Goal: Task Accomplishment & Management: Manage account settings

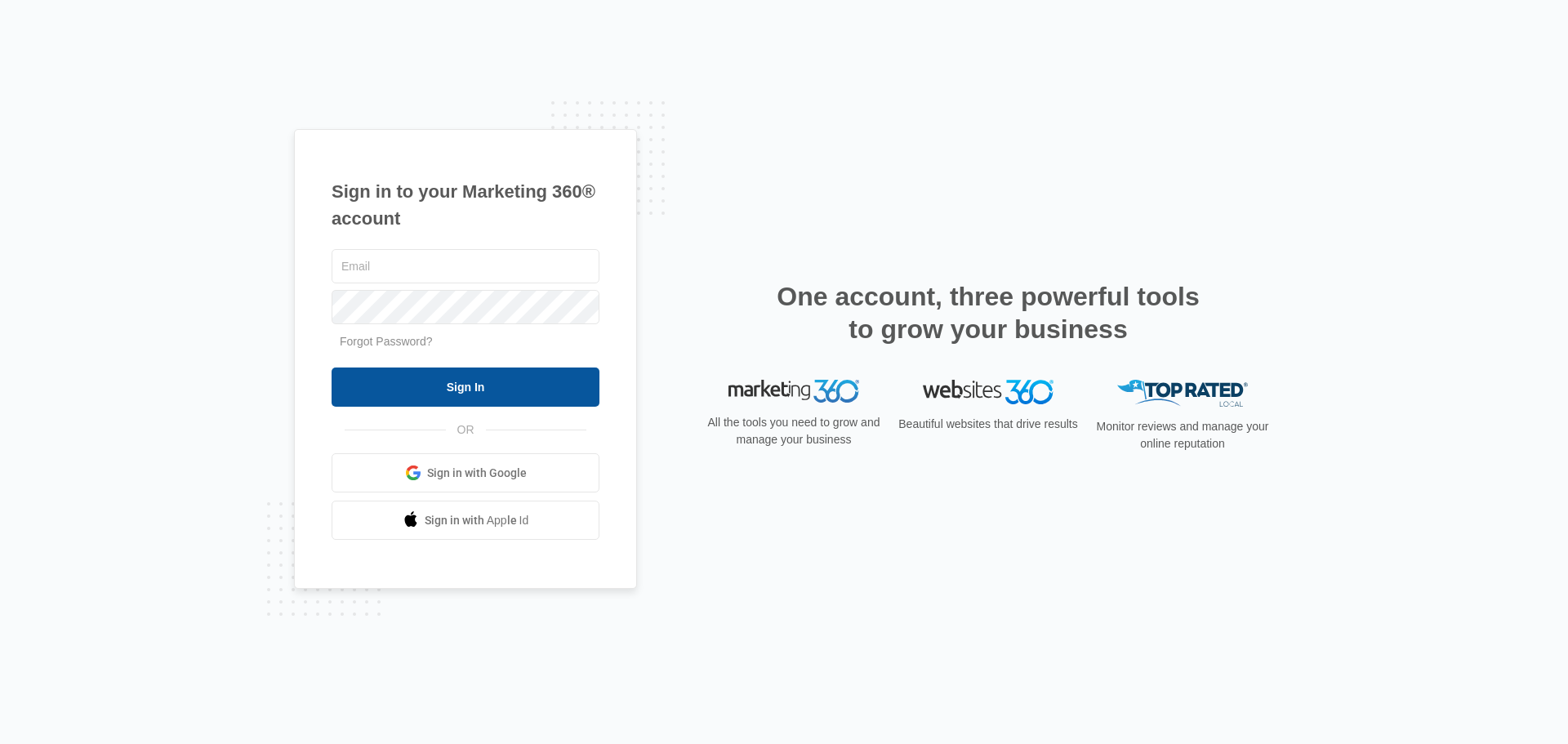
type input "[PERSON_NAME][EMAIL_ADDRESS][DOMAIN_NAME]"
click at [365, 394] on input "Sign In" at bounding box center [466, 386] width 268 height 39
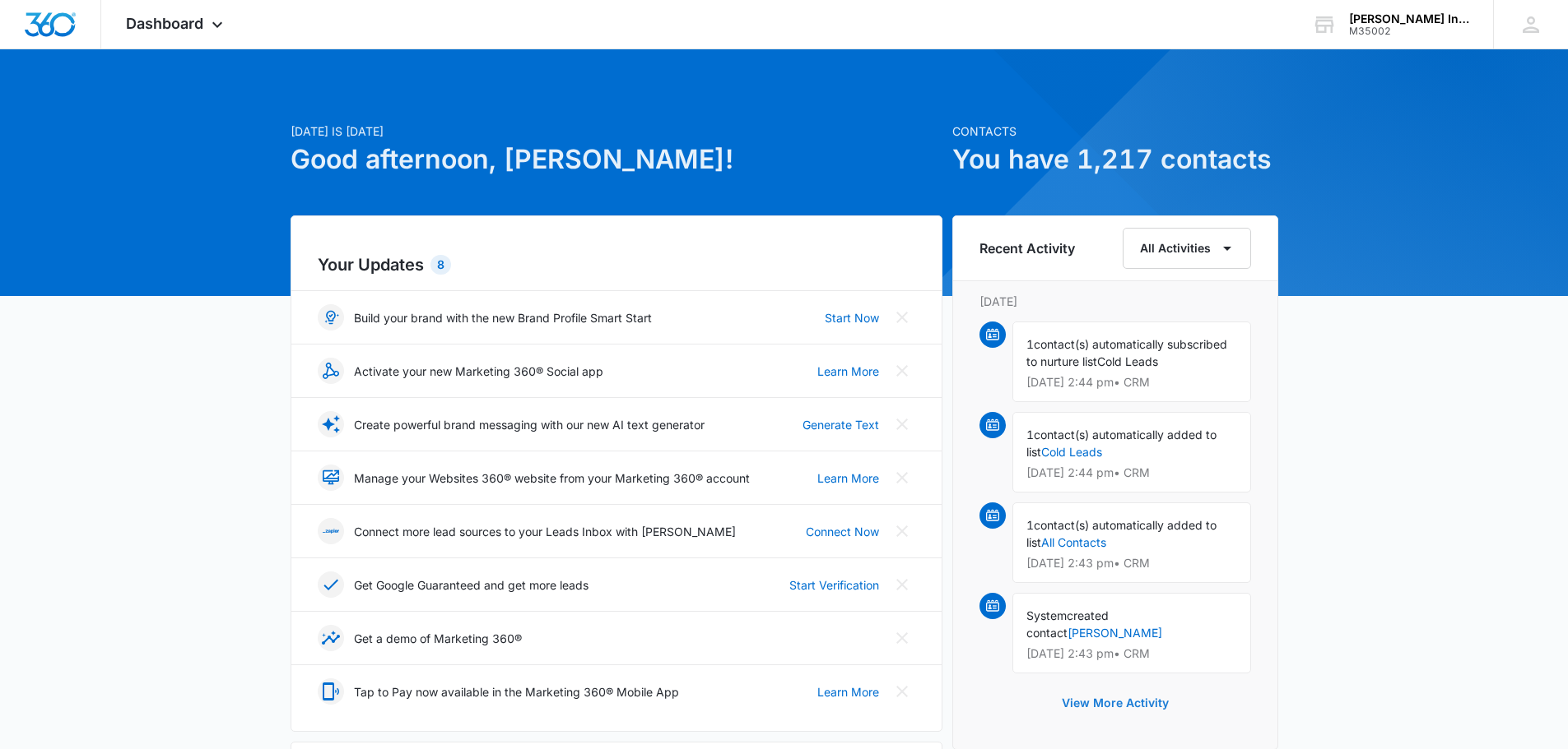
click at [1137, 695] on button "View More Activity" at bounding box center [1115, 702] width 140 height 39
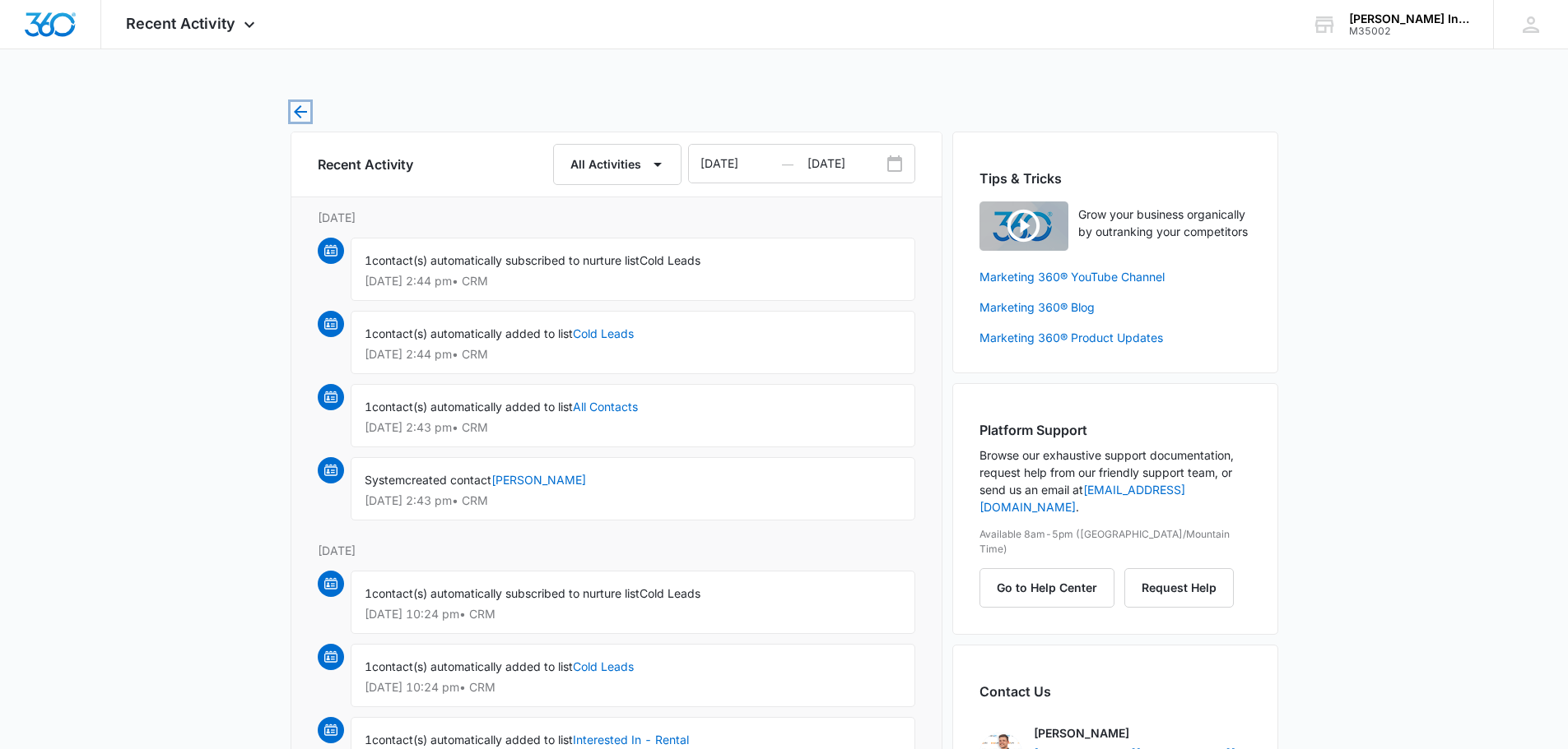
click at [297, 107] on icon "button" at bounding box center [300, 111] width 20 height 20
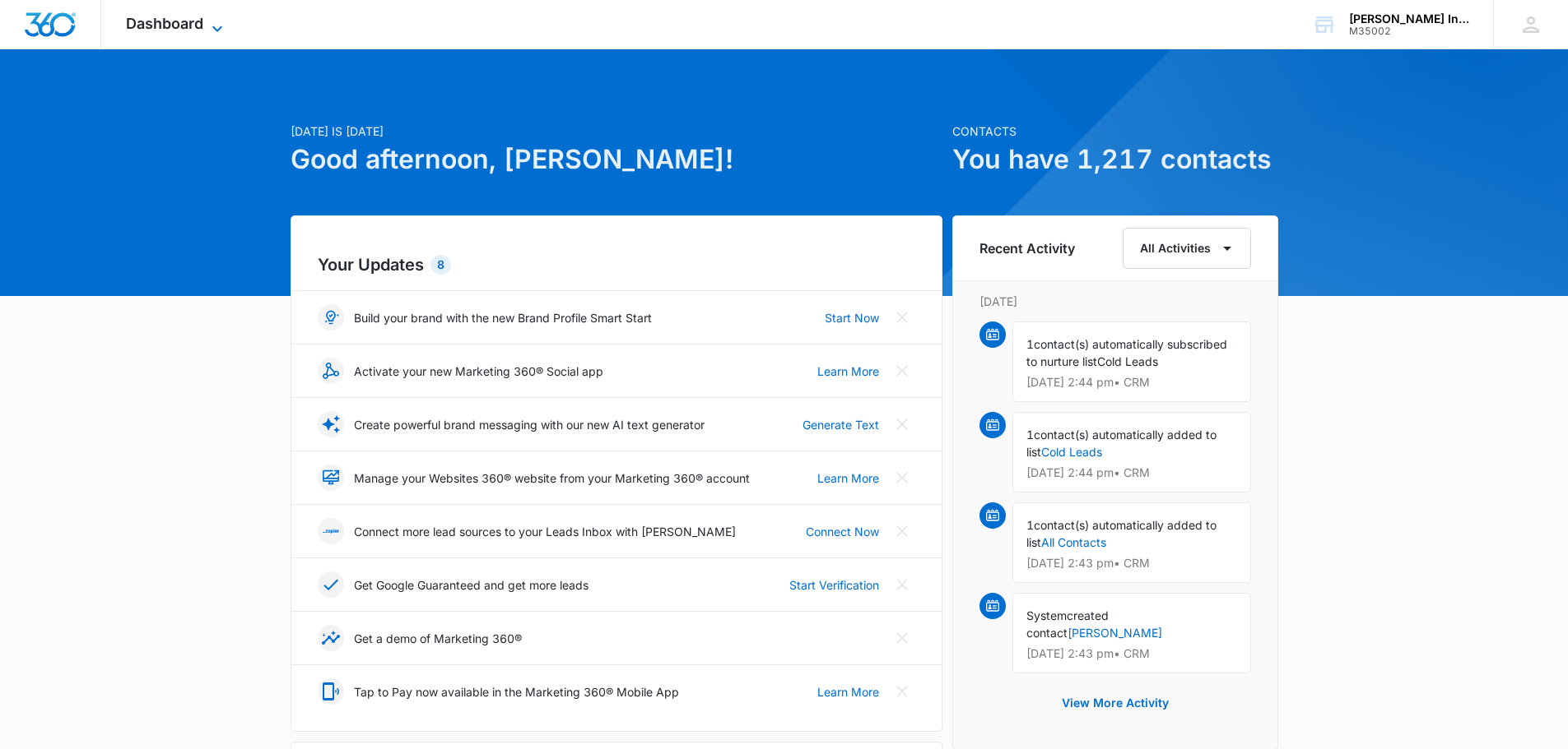
click at [195, 29] on span "Dashboard" at bounding box center [164, 23] width 78 height 17
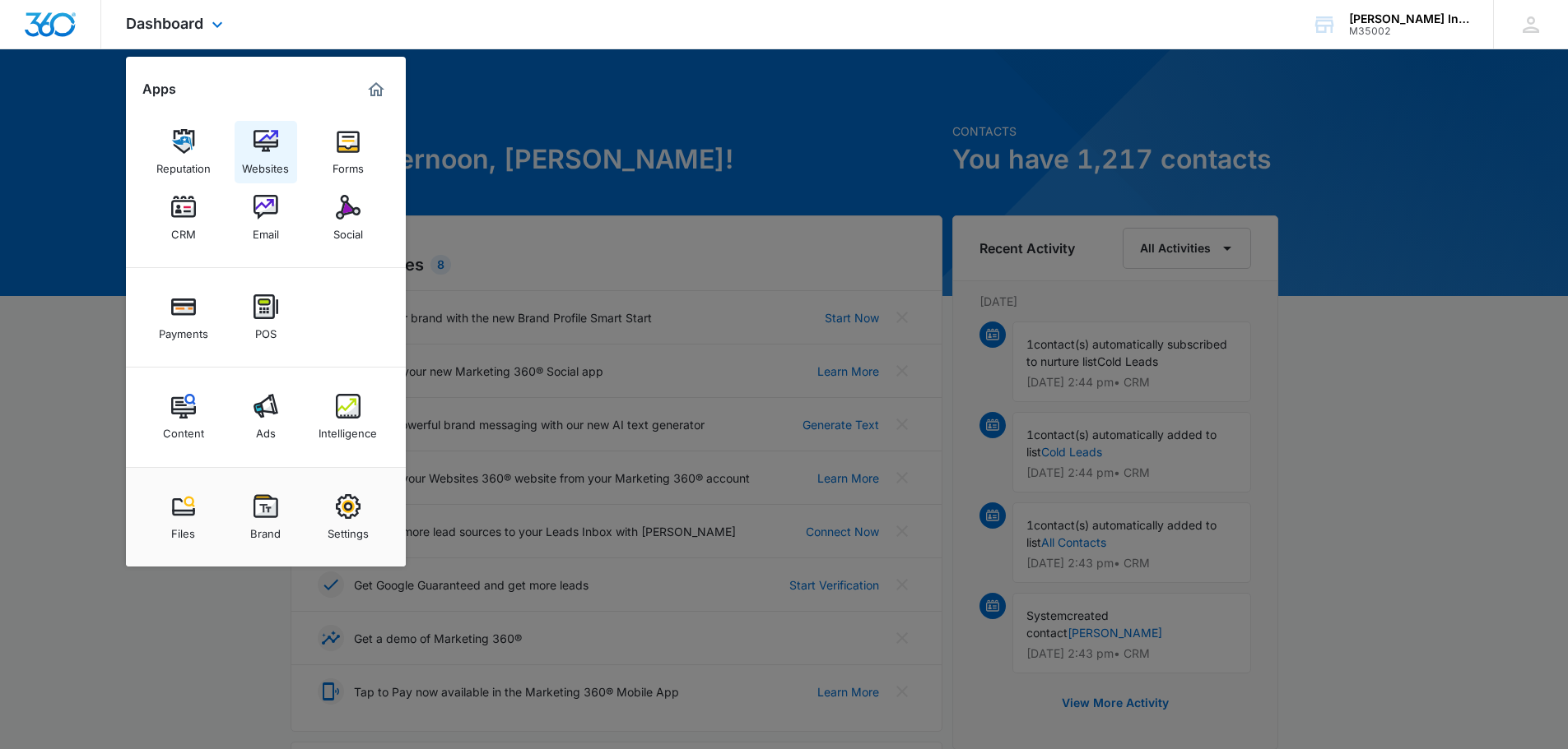
click at [240, 136] on link "Websites" at bounding box center [265, 151] width 62 height 62
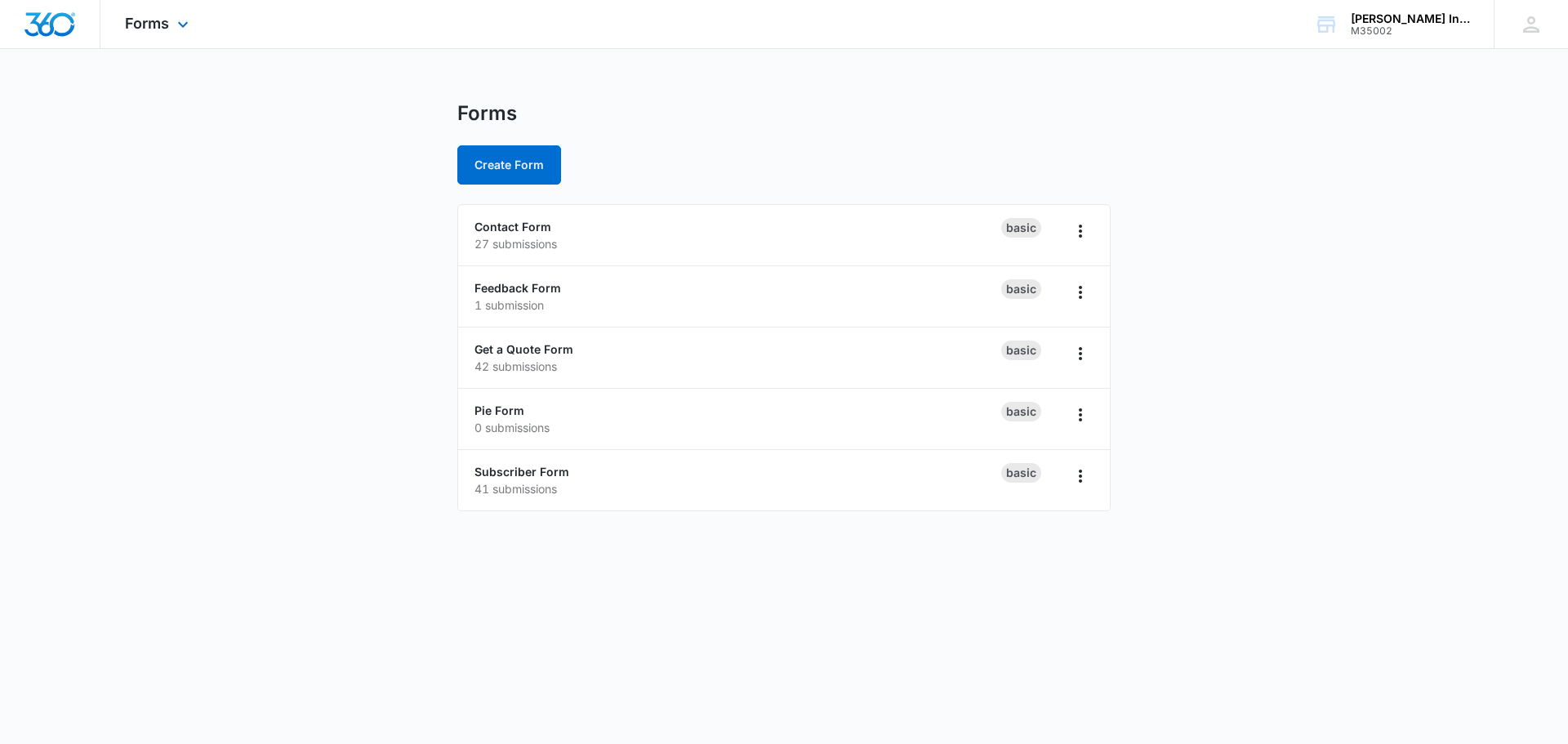
click at [130, 31] on div "Forms Apps Reputation Websites Forms CRM Email Social Payments POS Content Ads …" at bounding box center [159, 24] width 117 height 49
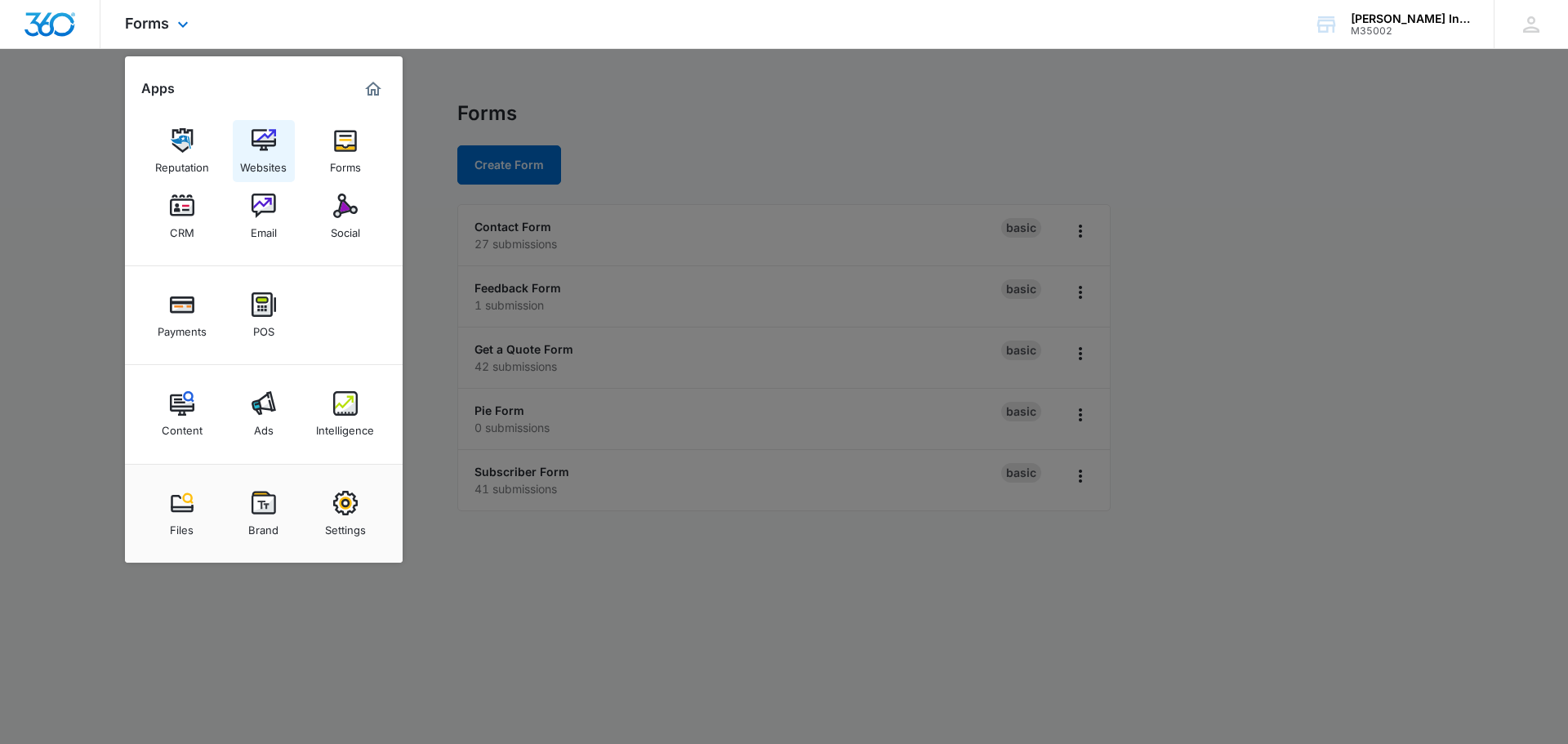
click at [259, 150] on img at bounding box center [264, 141] width 25 height 25
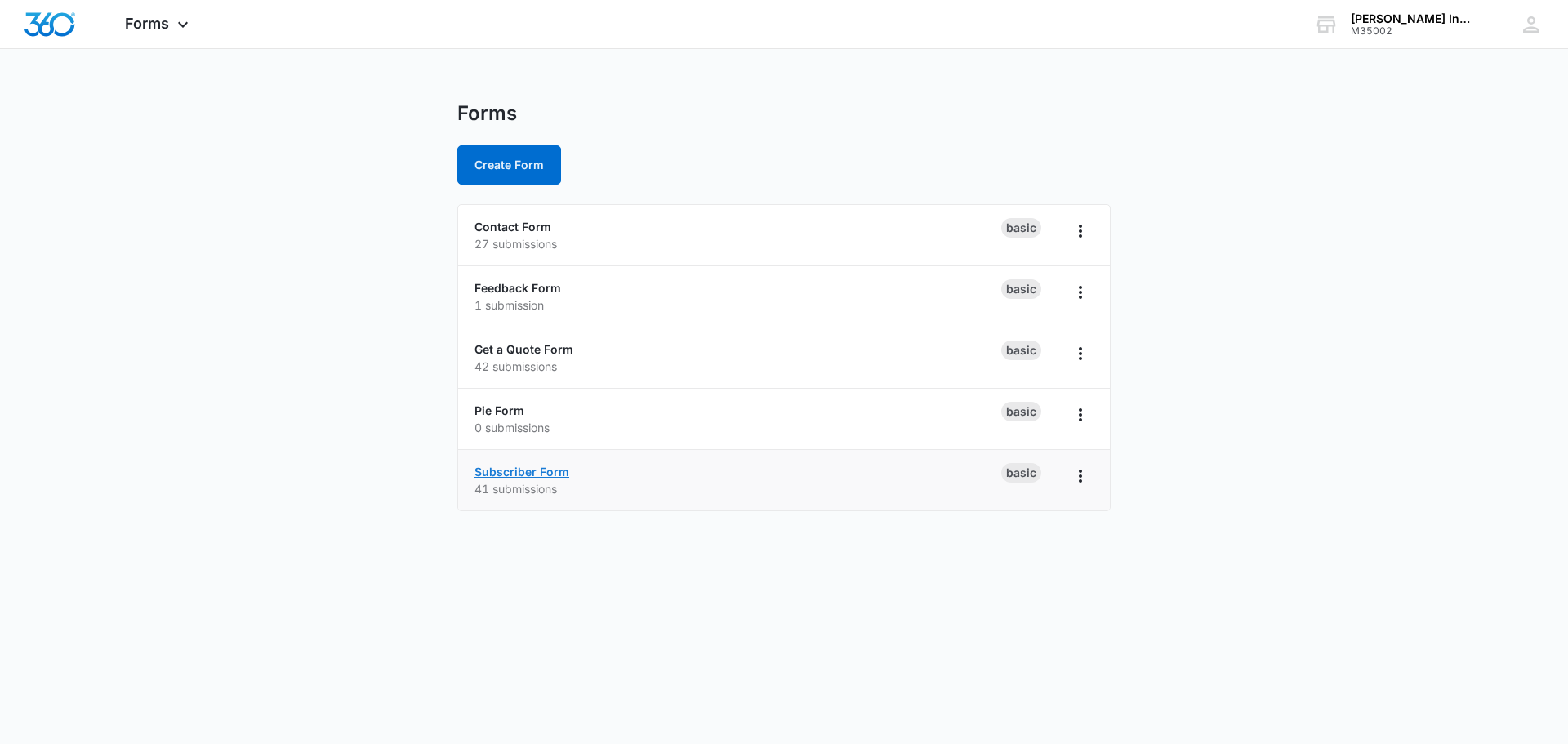
click at [516, 474] on link "Subscriber Form" at bounding box center [522, 472] width 95 height 14
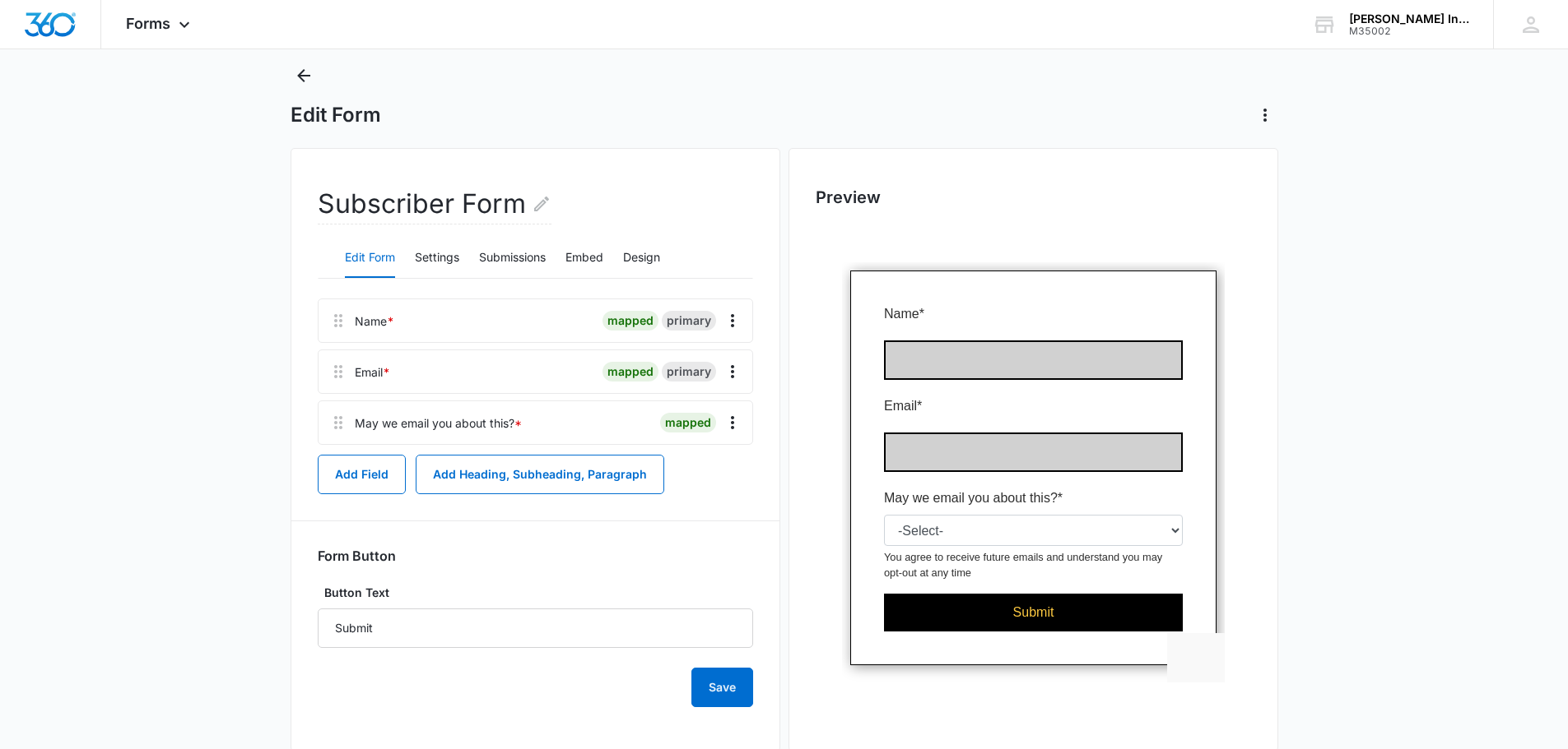
scroll to position [75, 0]
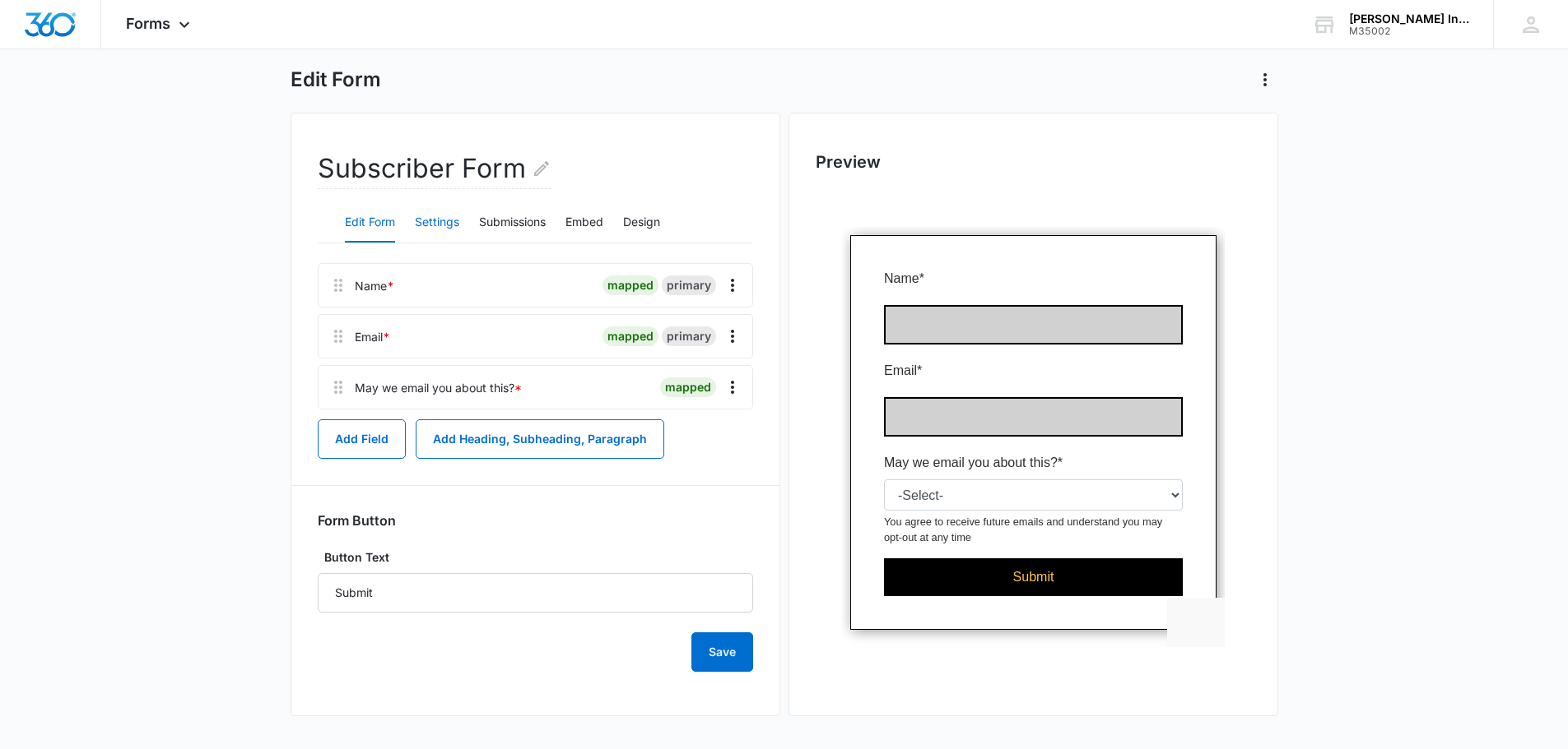
click at [439, 223] on button "Settings" at bounding box center [437, 222] width 44 height 39
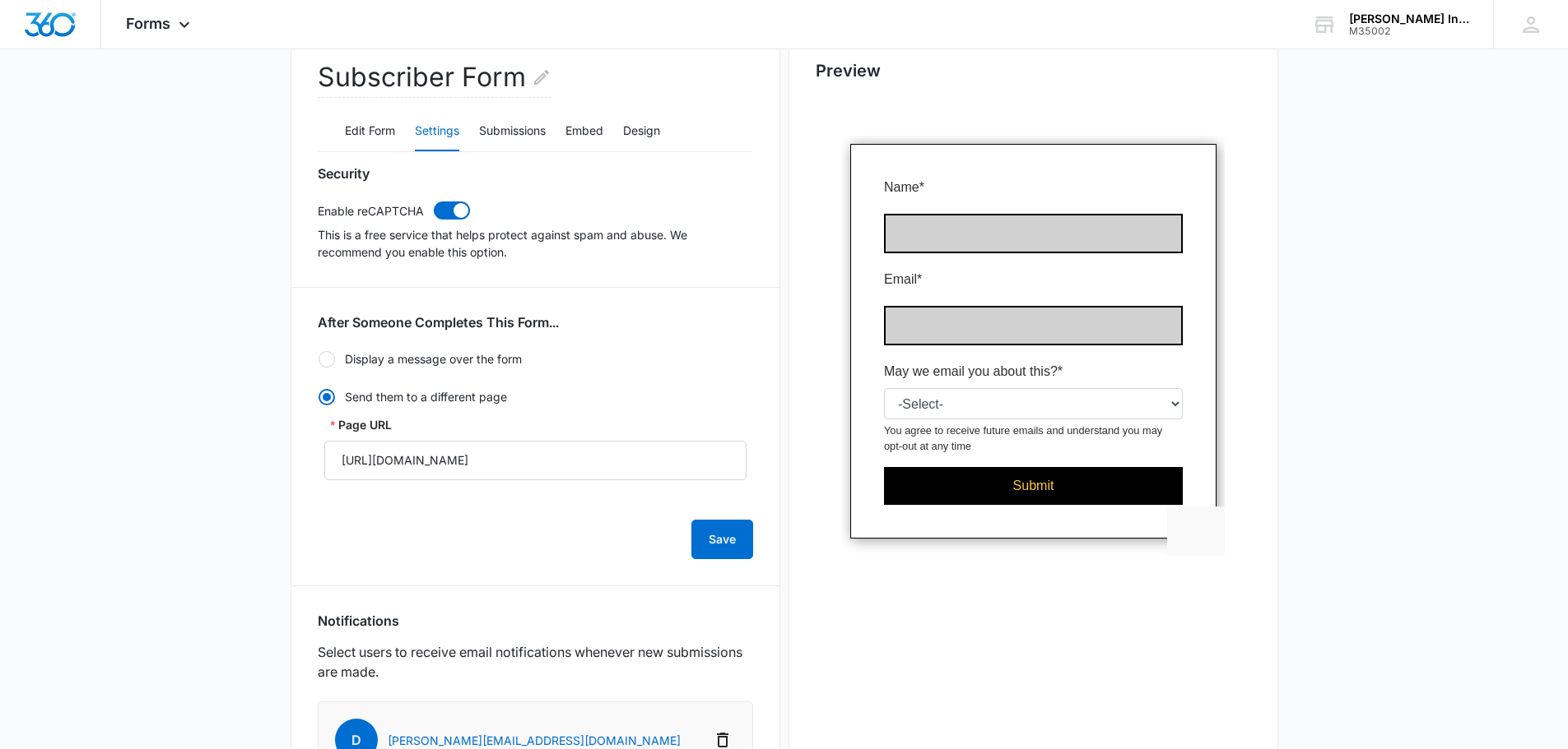
scroll to position [157, 0]
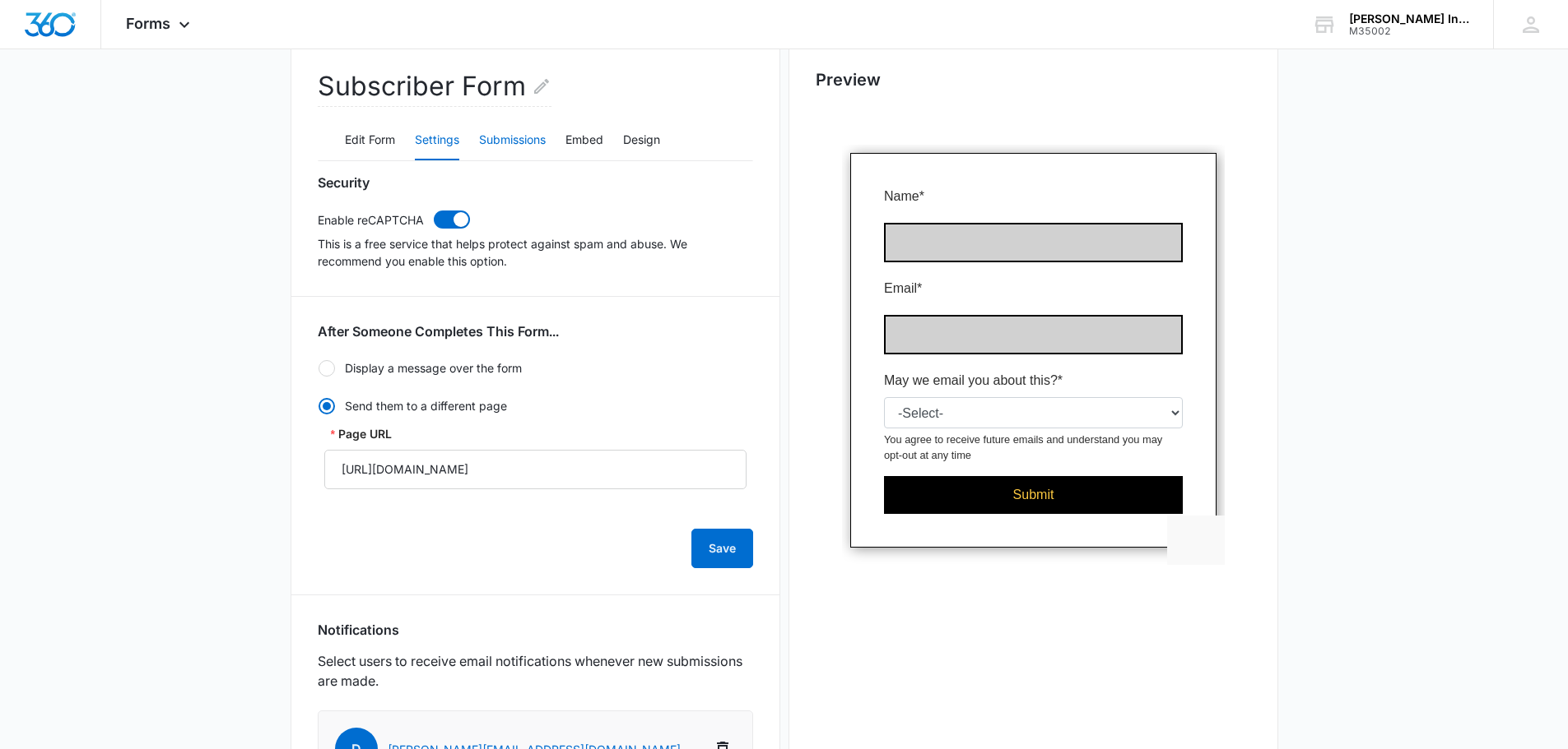
click at [536, 143] on button "Submissions" at bounding box center [513, 140] width 67 height 39
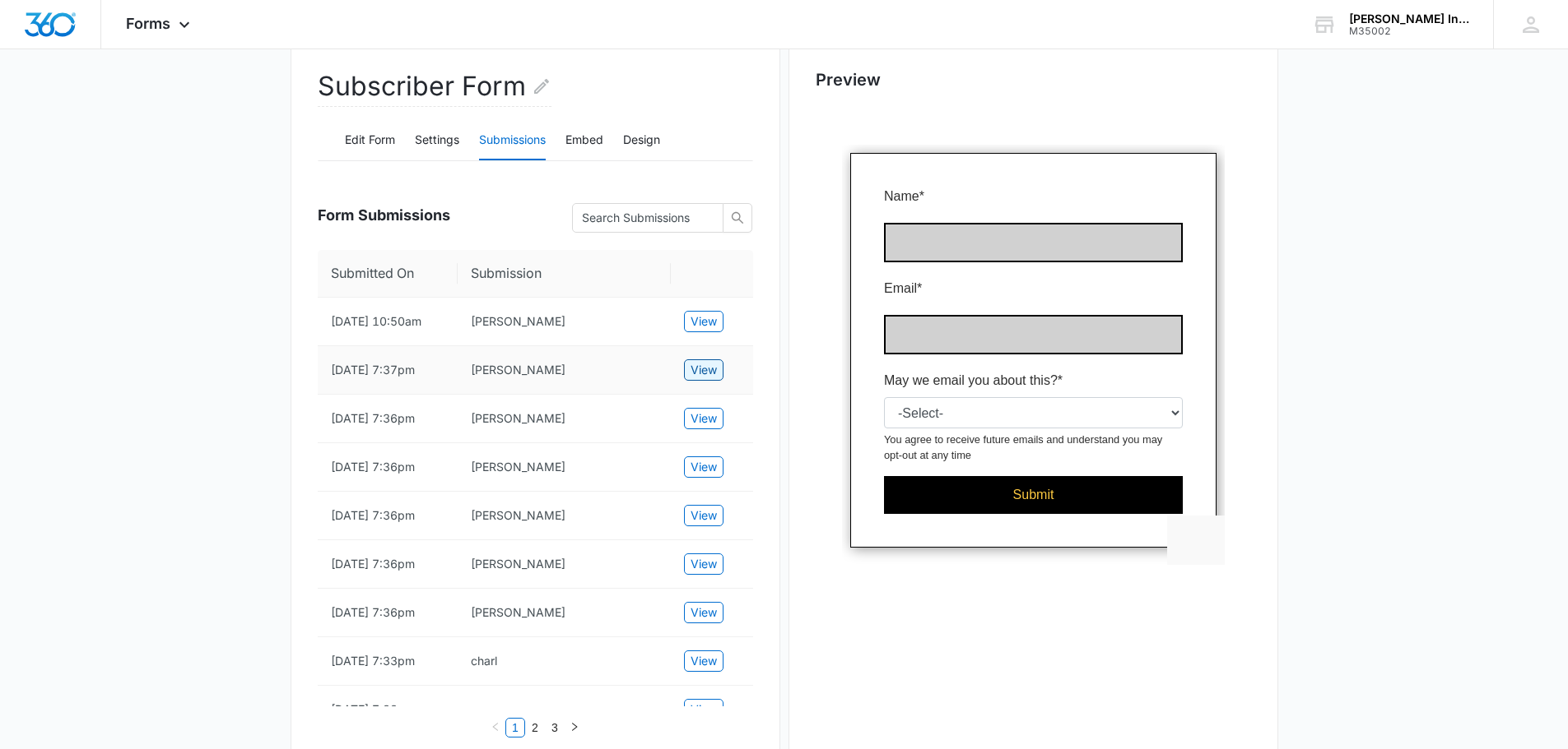
click at [706, 370] on span "View" at bounding box center [703, 370] width 26 height 18
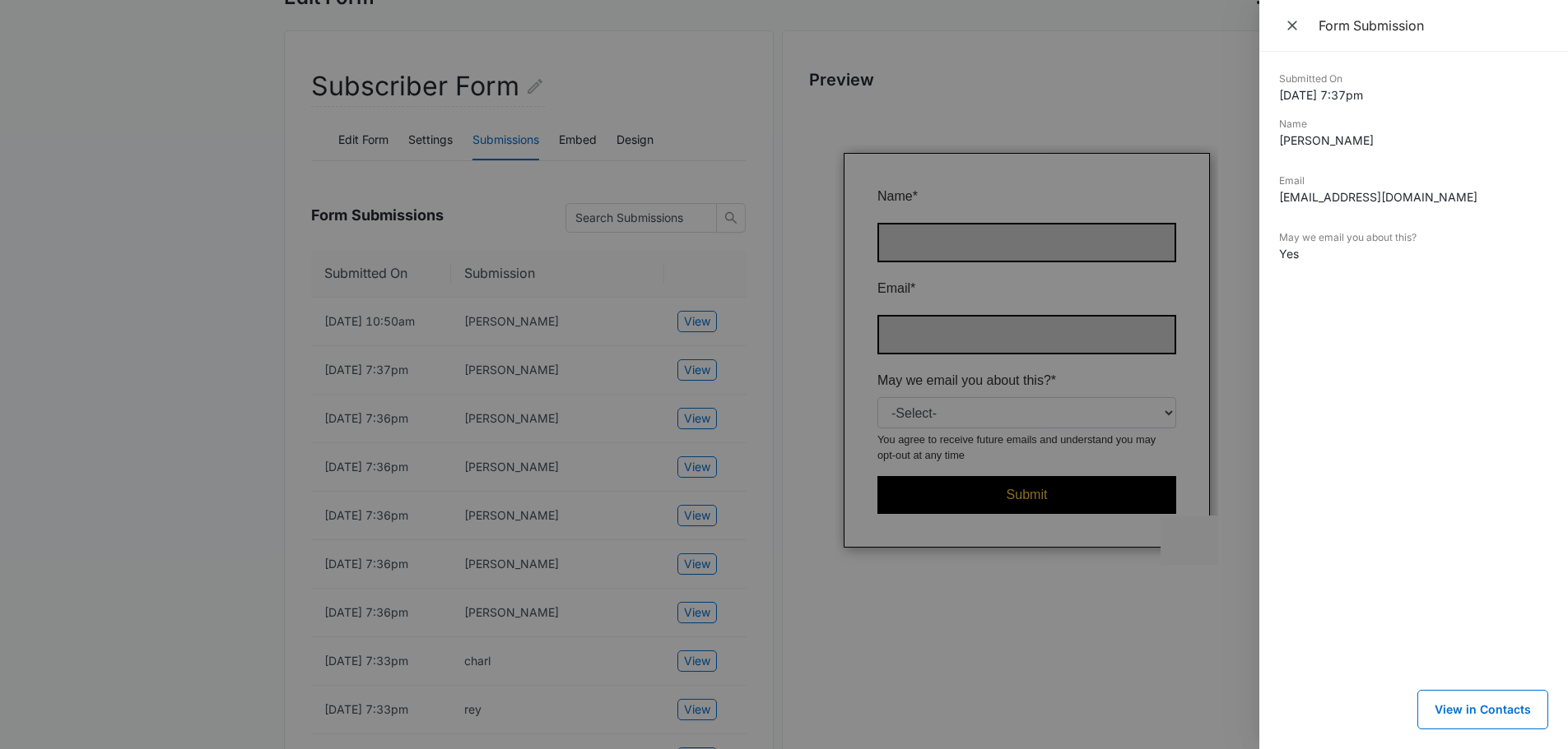
click at [136, 348] on div at bounding box center [784, 374] width 1568 height 749
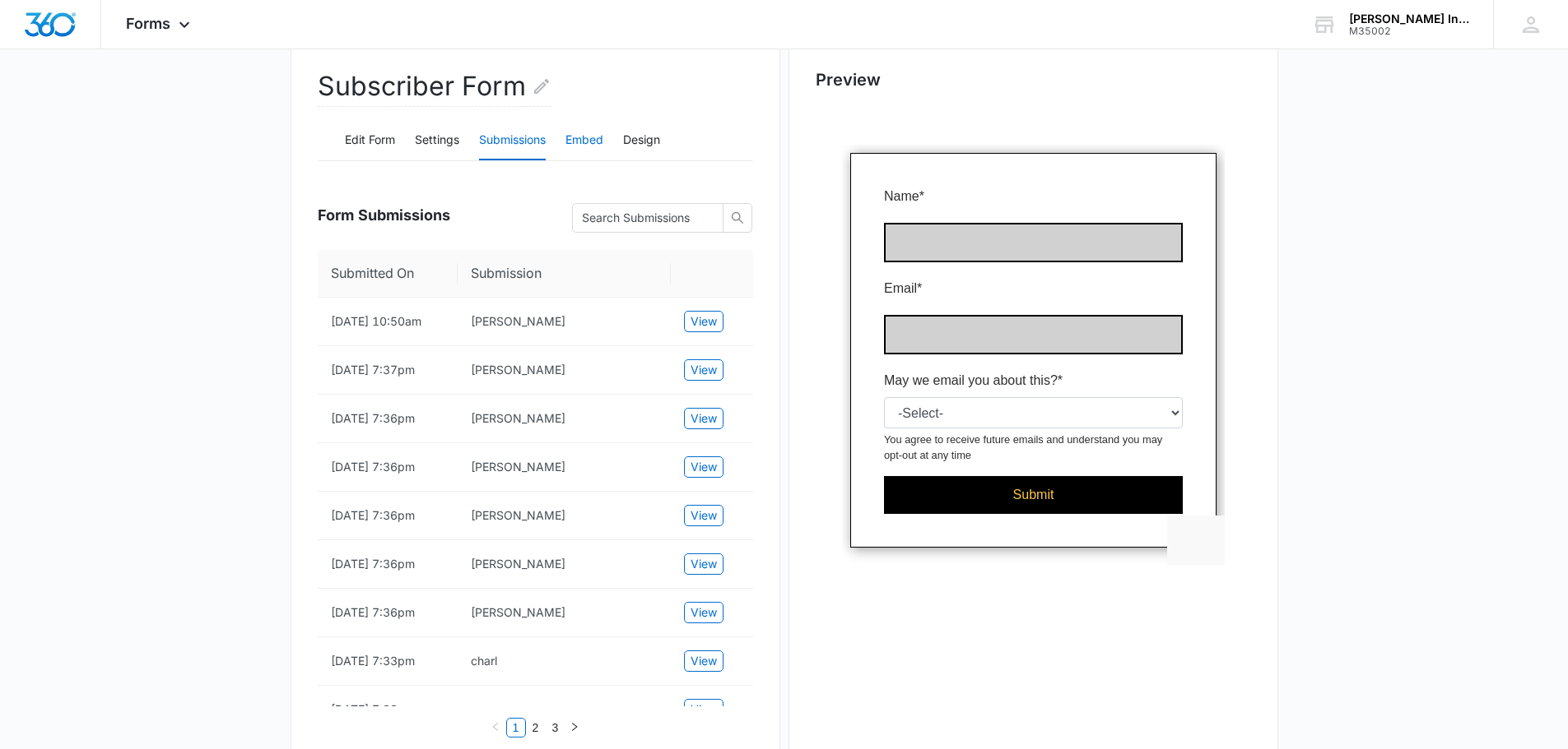
click at [585, 134] on button "Embed" at bounding box center [584, 140] width 37 height 39
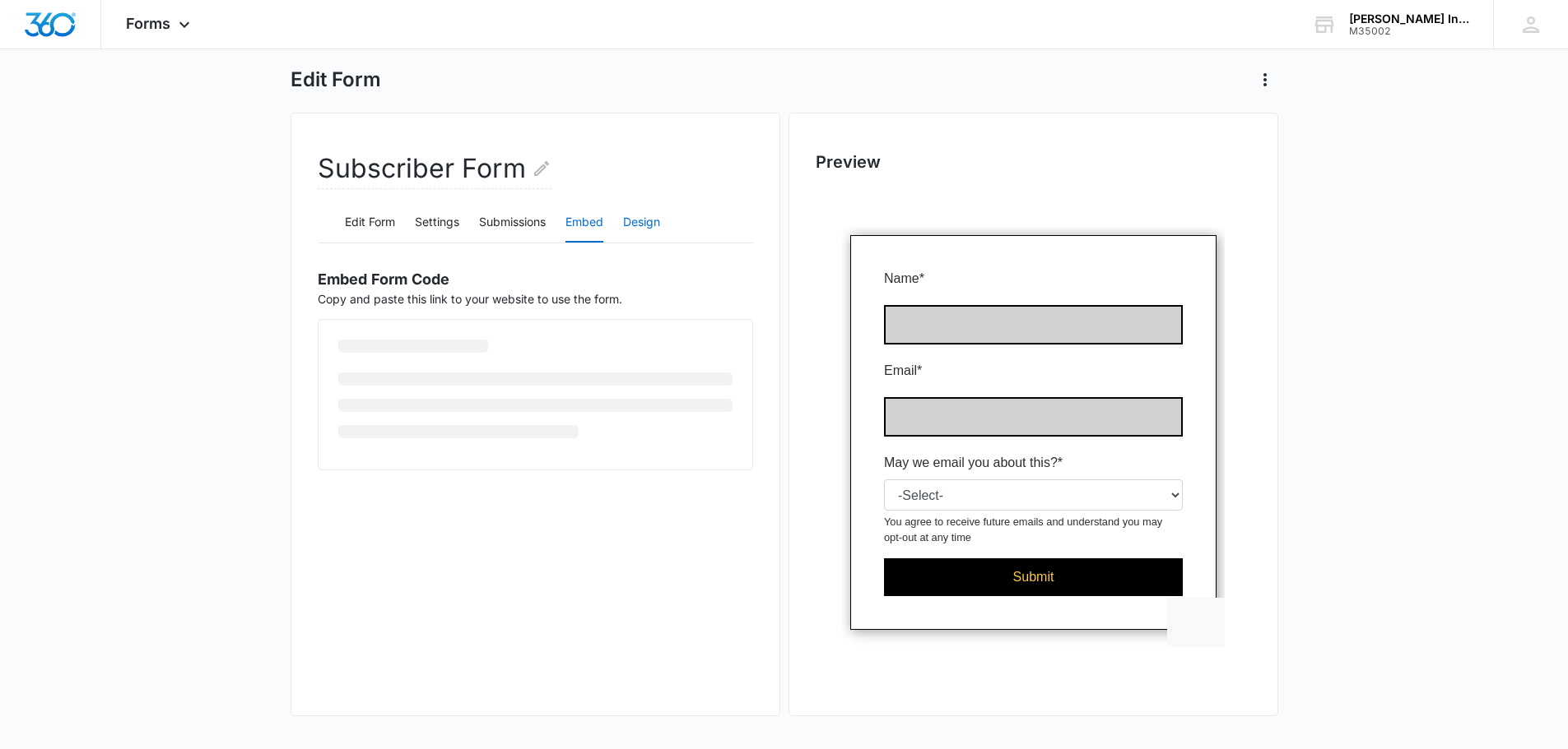
click at [653, 221] on button "Design" at bounding box center [641, 222] width 37 height 39
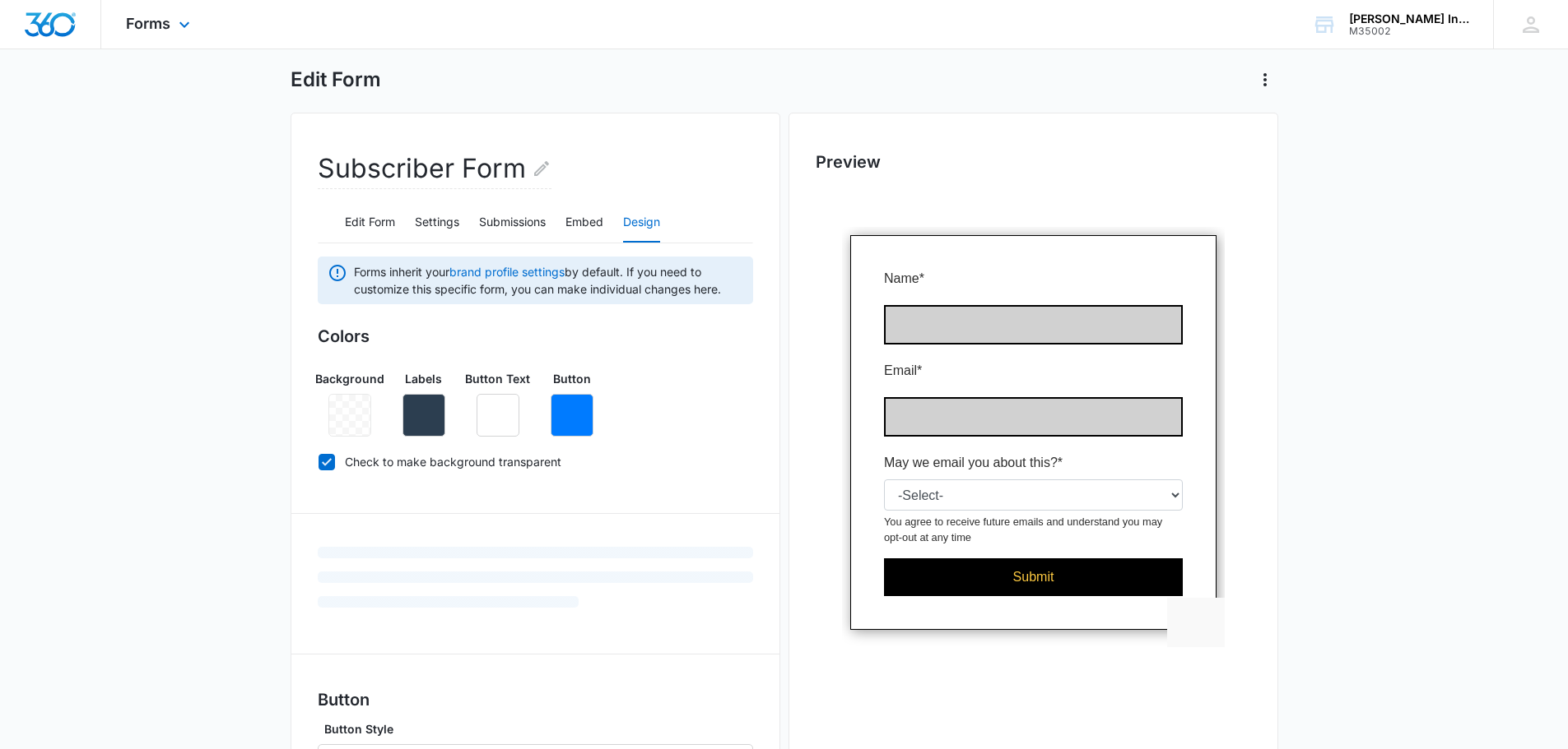
click at [163, 37] on div "Forms Apps Reputation Websites Forms CRM Email Social Payments POS Content Ads …" at bounding box center [160, 24] width 118 height 49
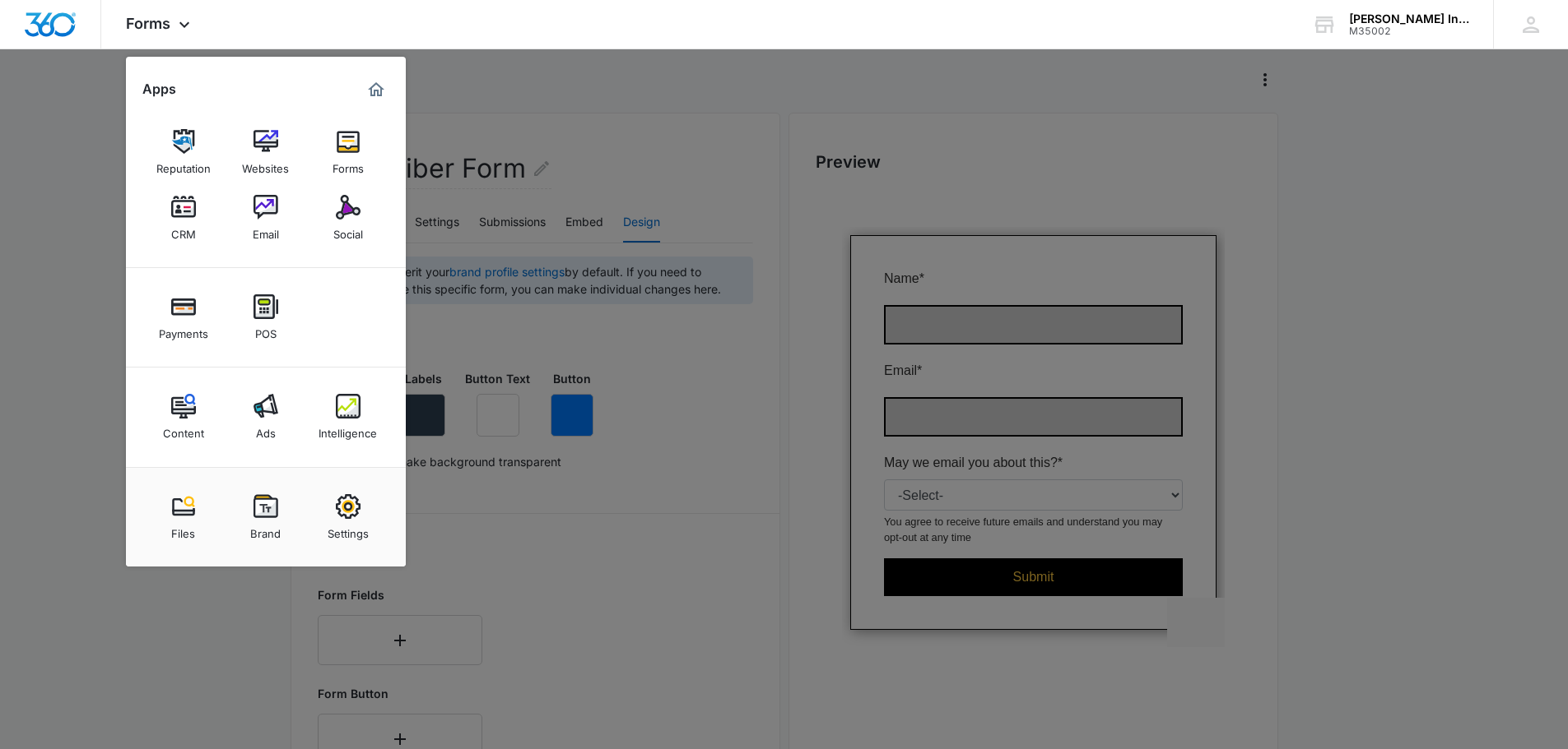
click at [37, 372] on div at bounding box center [784, 374] width 1568 height 749
